Goal: Navigation & Orientation: Find specific page/section

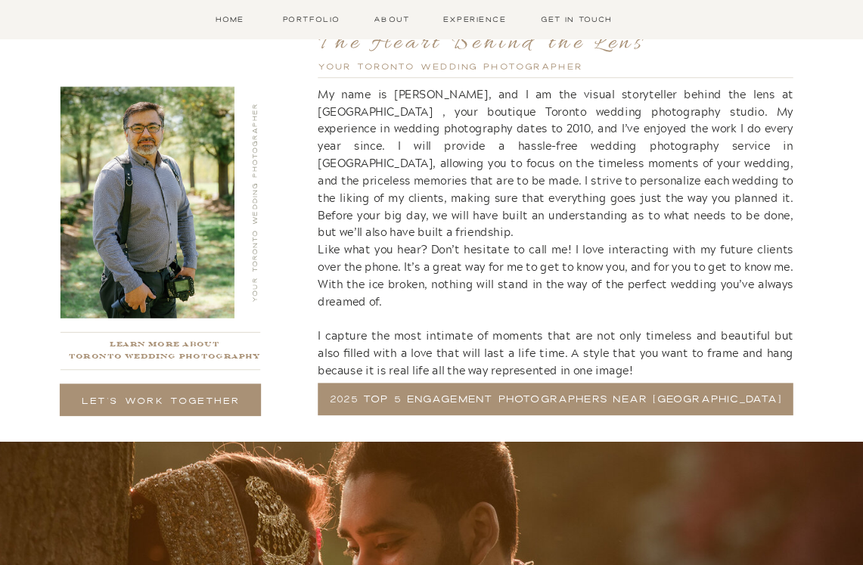
scroll to position [2544, 0]
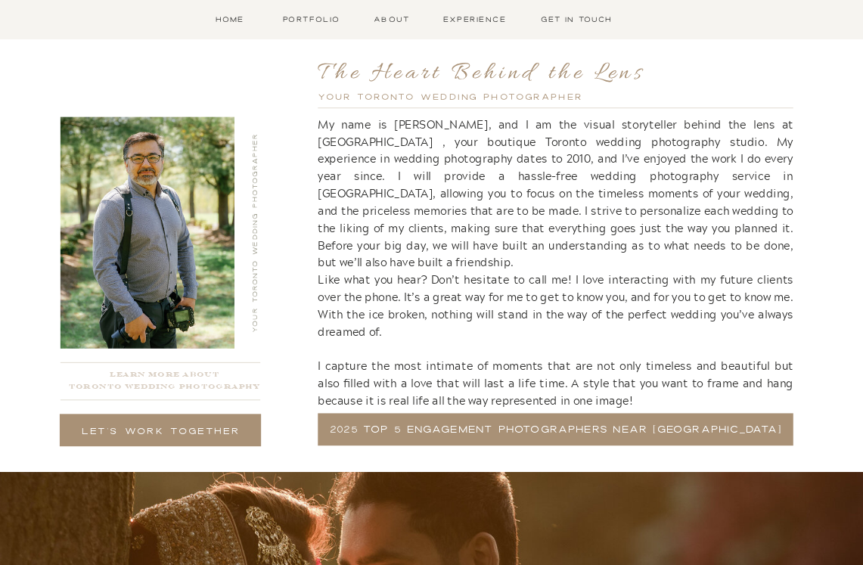
click at [194, 384] on nav "Learn more about Toronto Wedding Photography" at bounding box center [165, 381] width 210 height 26
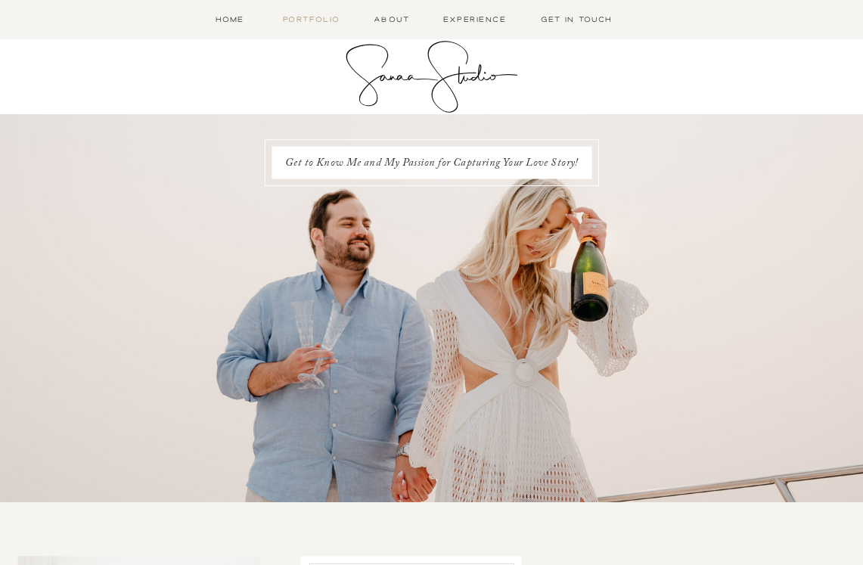
click at [326, 23] on nav "Portfolio" at bounding box center [312, 20] width 64 height 12
